Goal: Transaction & Acquisition: Purchase product/service

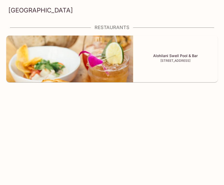
click at [140, 57] on h5 "Alohilani Swell Pool & Bar" at bounding box center [175, 56] width 80 height 4
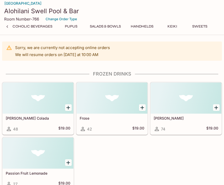
scroll to position [0, 203]
click at [175, 23] on button "Keiki" at bounding box center [171, 26] width 23 height 7
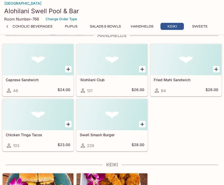
scroll to position [1135, 0]
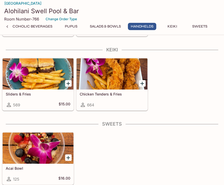
click at [108, 23] on button "Salads & Bowls" at bounding box center [105, 26] width 37 height 7
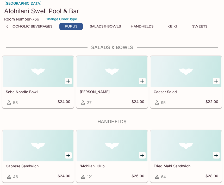
scroll to position [938, 0]
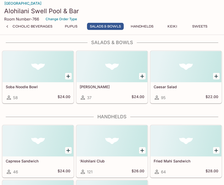
click at [177, 20] on div "Room Number-766 Change Order Type" at bounding box center [111, 19] width 215 height 8
click at [170, 23] on button "Keiki" at bounding box center [171, 26] width 23 height 7
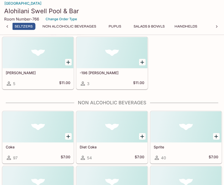
scroll to position [444, 0]
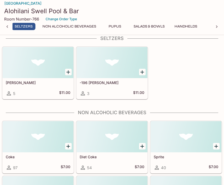
click at [213, 25] on icon at bounding box center [216, 26] width 5 height 5
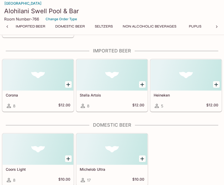
scroll to position [0, 0]
